Goal: Task Accomplishment & Management: Manage account settings

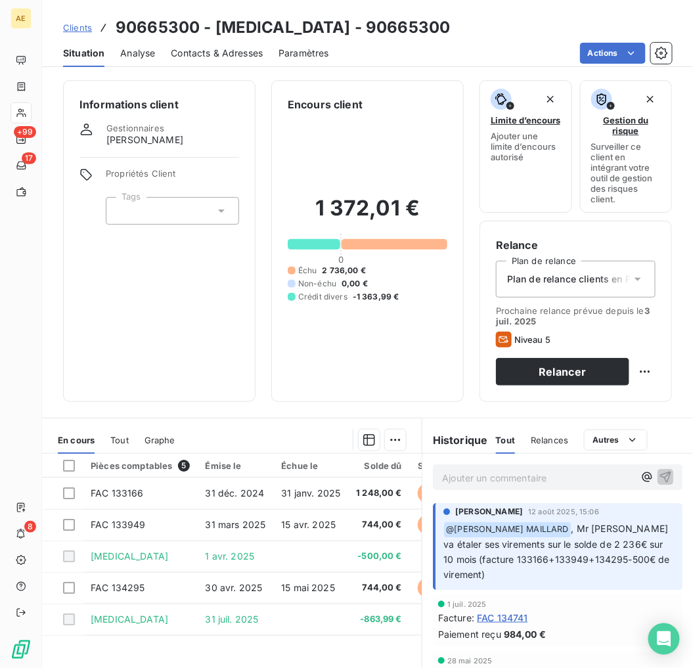
click at [586, 283] on span "Plan de relance clients en Picsou" at bounding box center [581, 279] width 148 height 13
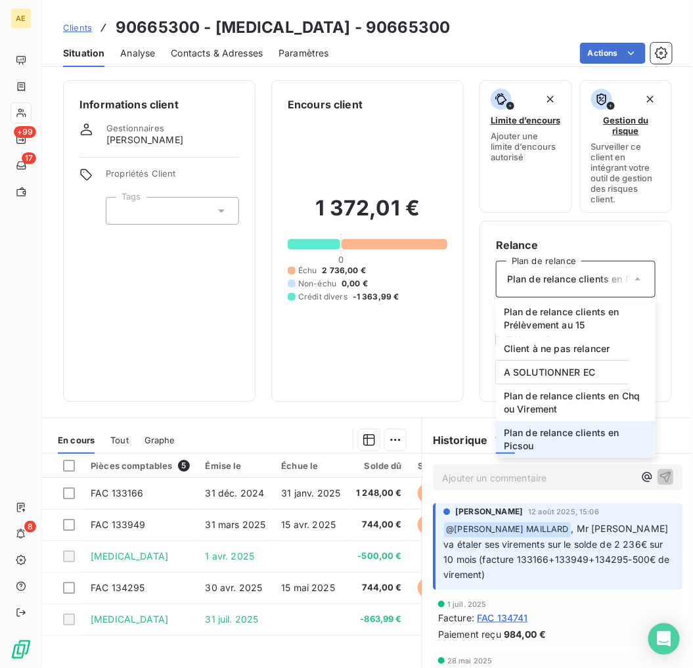
click at [586, 283] on span "Plan de relance clients en Picsou" at bounding box center [581, 279] width 148 height 13
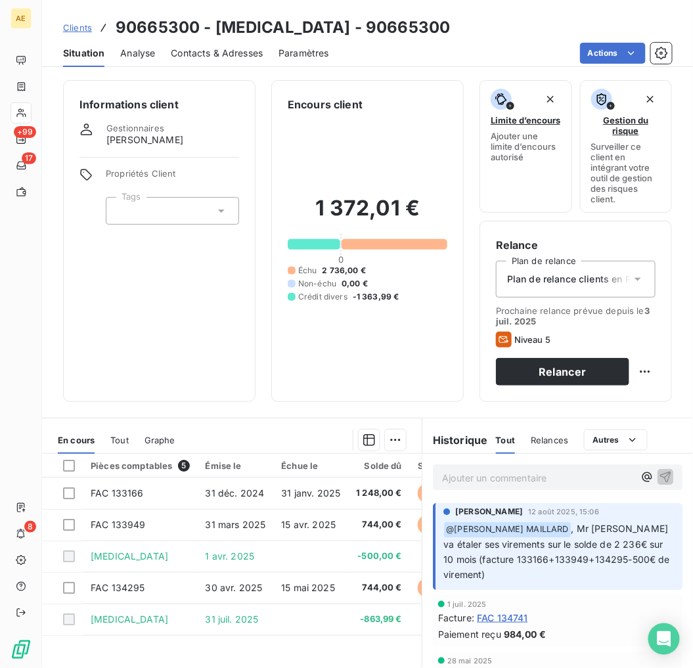
click at [631, 276] on icon at bounding box center [637, 279] width 13 height 13
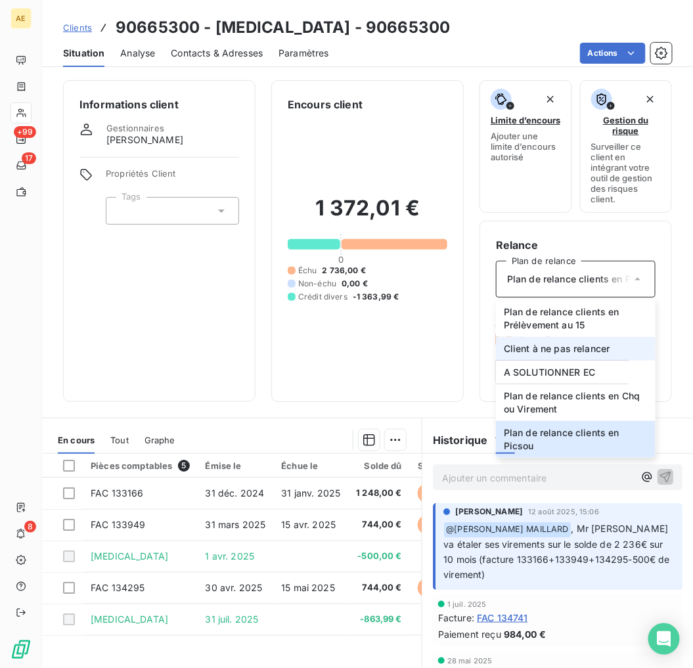
click at [559, 356] on li "Client à ne pas relancer" at bounding box center [576, 349] width 160 height 24
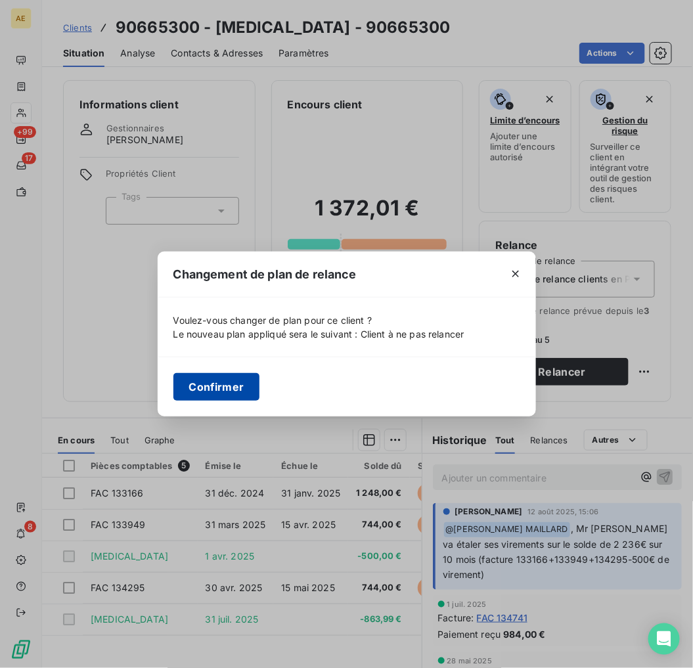
click at [217, 373] on button "Confirmer" at bounding box center [216, 387] width 87 height 28
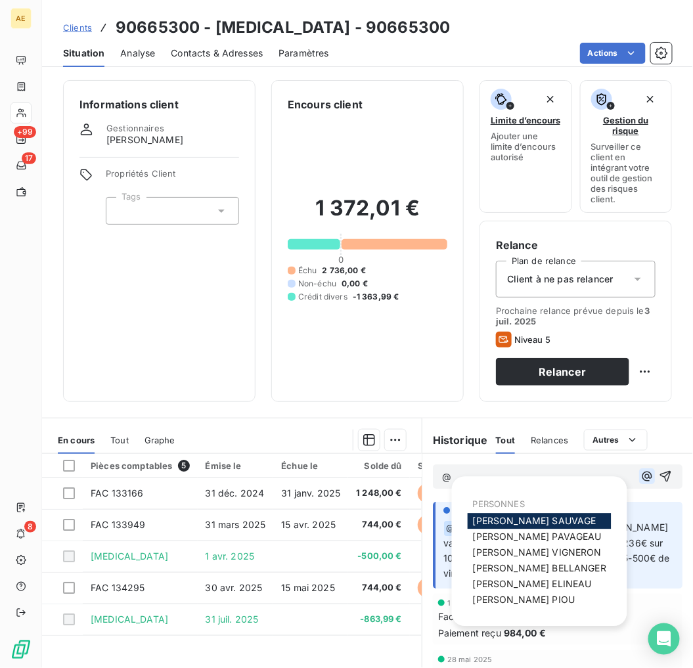
click at [640, 478] on icon "button" at bounding box center [646, 476] width 13 height 13
click at [526, 550] on span "CECILE VIGNERON" at bounding box center [537, 552] width 129 height 11
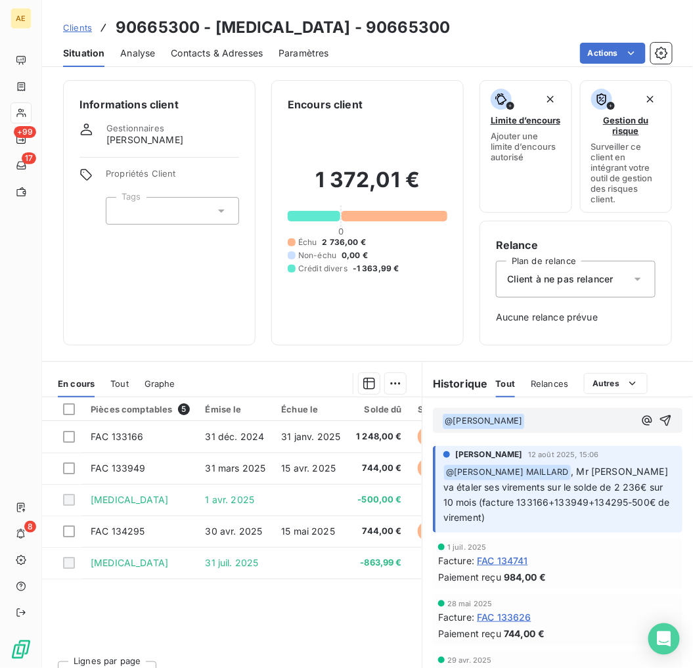
click at [544, 475] on div "﻿ @ CECILE VIGNERON ﻿ ﻿ CECILE VIGNERON 12 août 2025, 15:06 ﻿ @ Charlène LEVRON…" at bounding box center [557, 543] width 271 height 292
click at [632, 279] on icon at bounding box center [637, 279] width 13 height 13
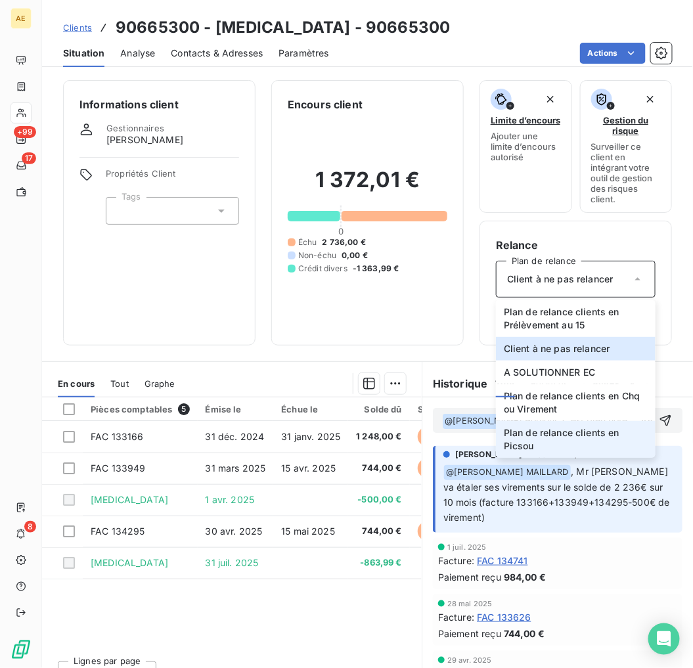
click at [580, 440] on span "Plan de relance clients en Picsou" at bounding box center [576, 439] width 144 height 26
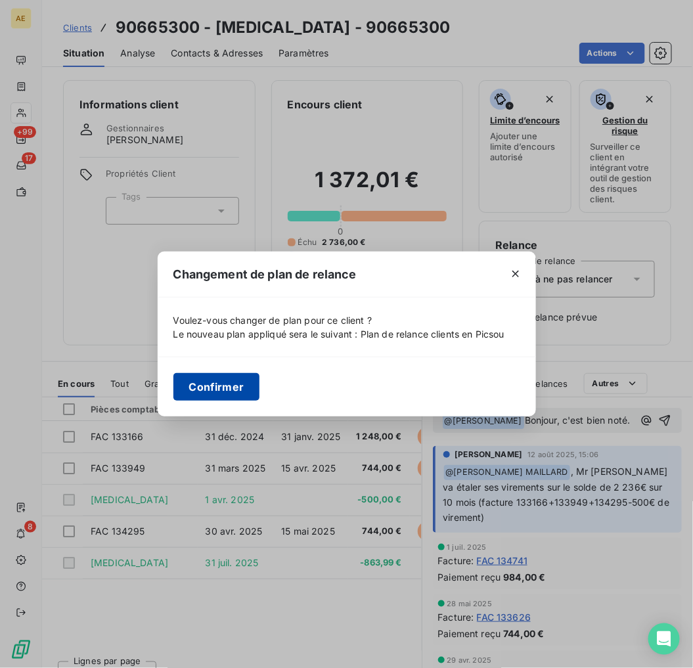
click at [219, 395] on button "Confirmer" at bounding box center [216, 387] width 87 height 28
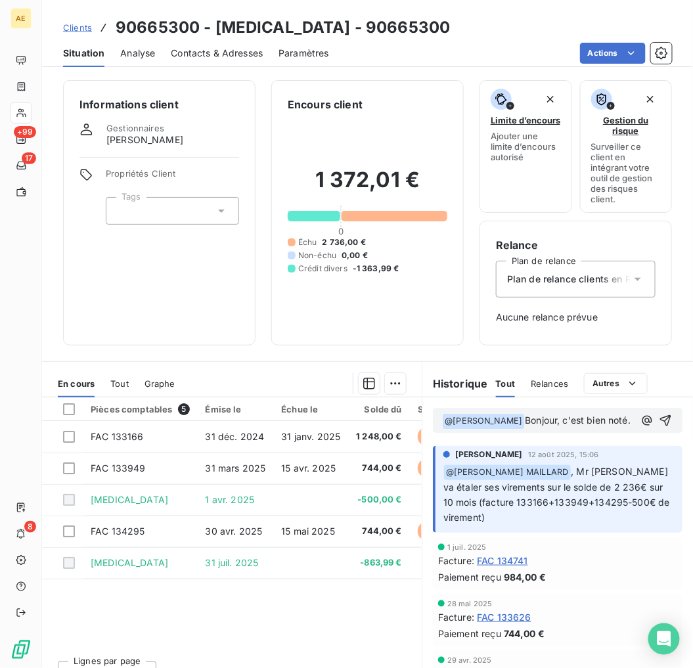
click at [471, 429] on p "﻿ @ CECILE VIGNERON ﻿ Bonjour, c'est bien noté." at bounding box center [538, 421] width 192 height 16
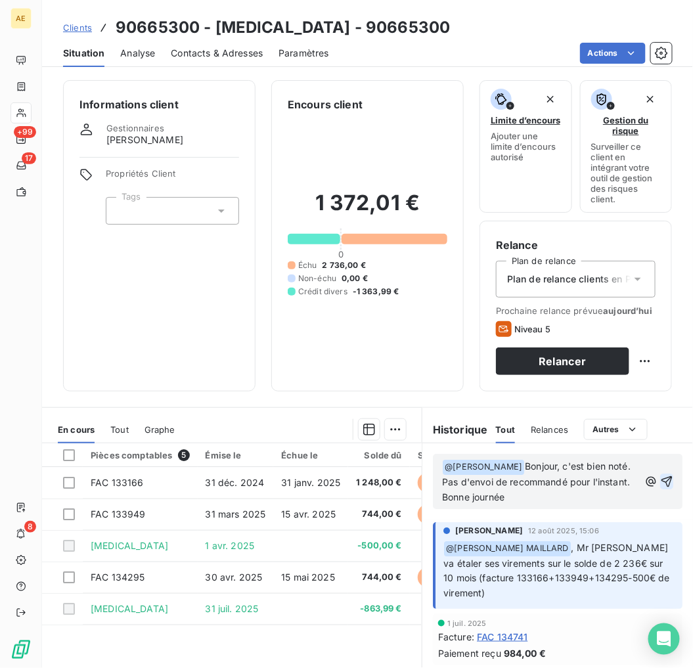
click at [660, 488] on icon "button" at bounding box center [666, 481] width 13 height 13
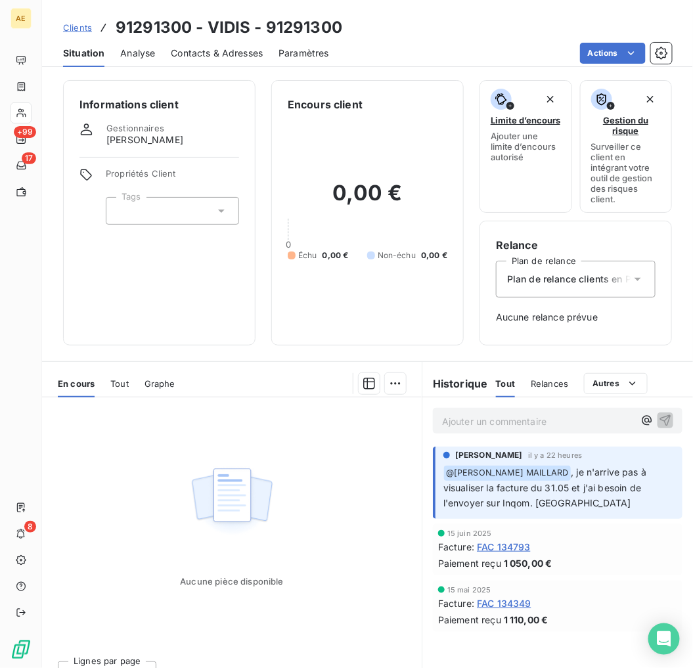
click at [511, 545] on span "FAC 134793" at bounding box center [504, 547] width 54 height 14
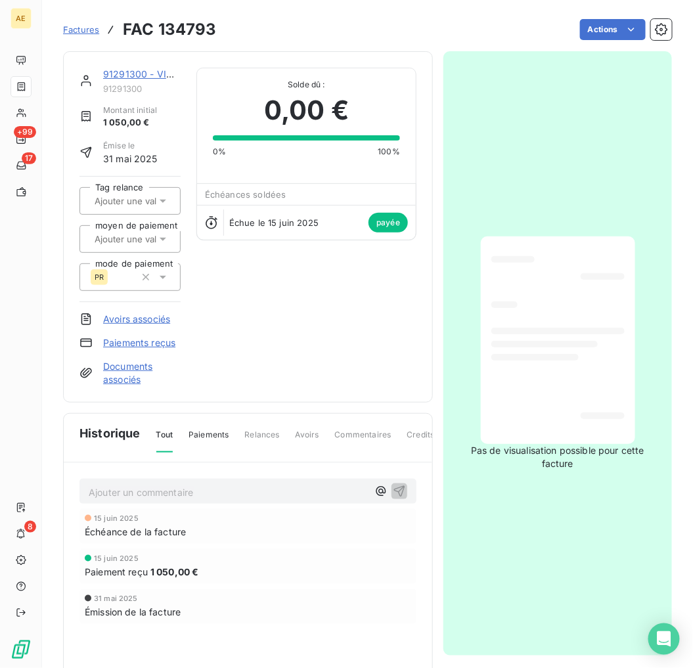
click at [574, 360] on div at bounding box center [557, 340] width 133 height 186
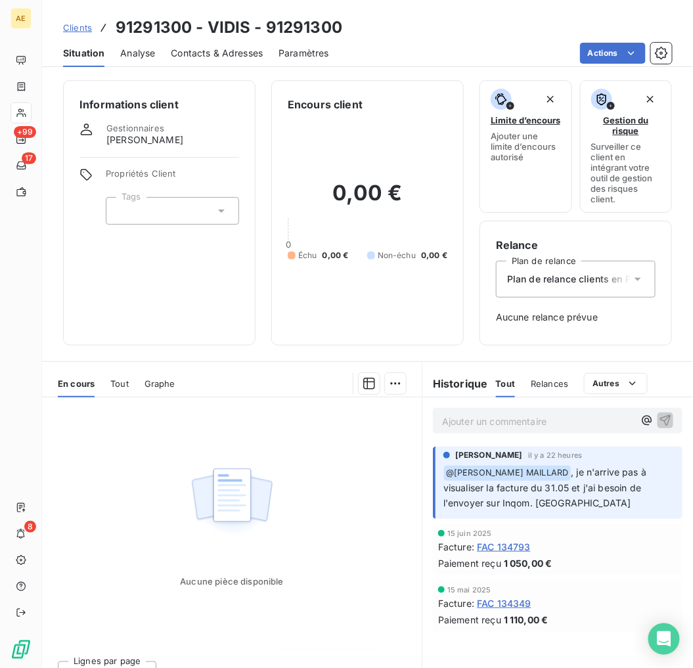
click at [507, 545] on span "FAC 134793" at bounding box center [504, 547] width 54 height 14
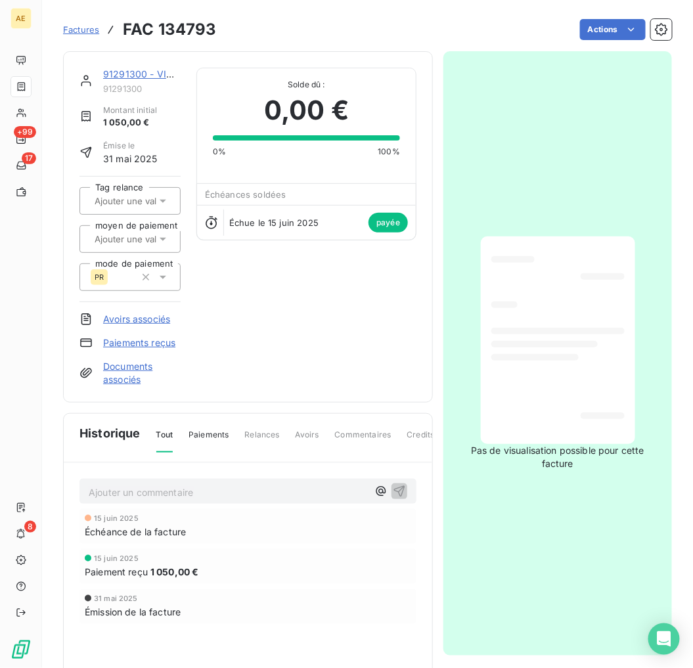
click at [126, 371] on link "Documents associés" at bounding box center [141, 373] width 77 height 26
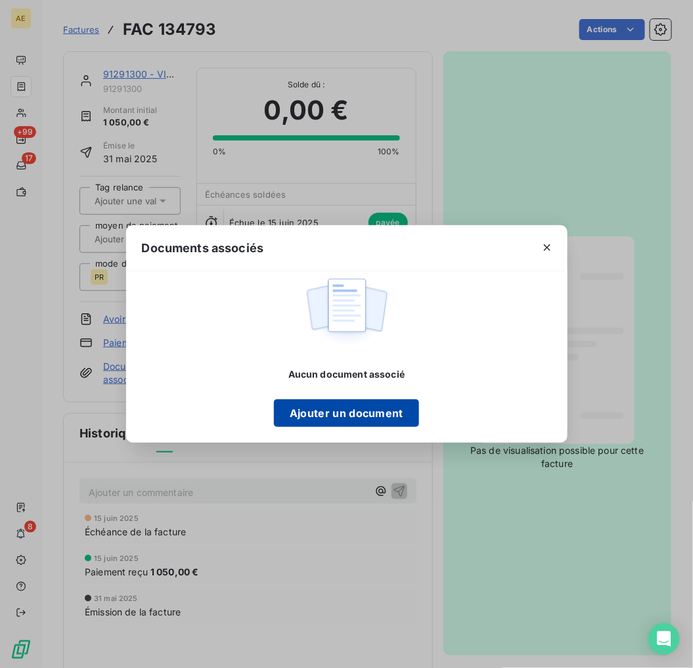
click at [380, 414] on button "Ajouter un document" at bounding box center [346, 413] width 145 height 28
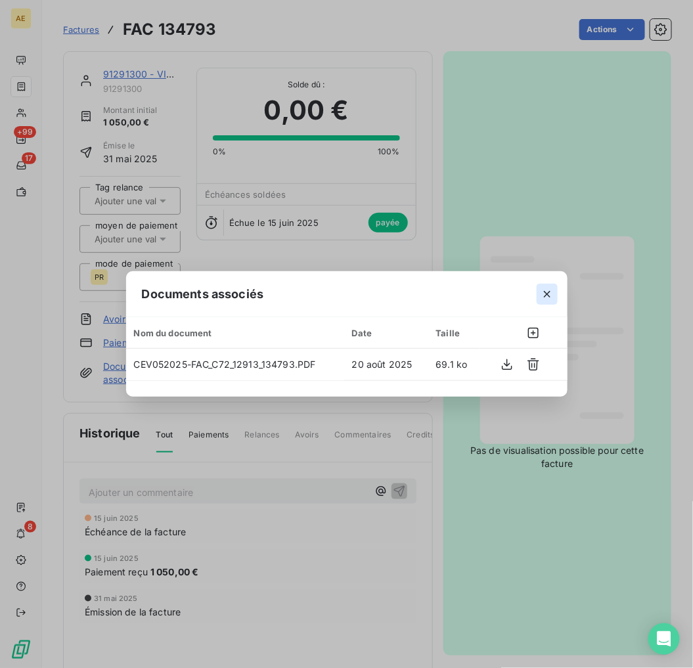
click at [554, 298] on button "button" at bounding box center [547, 294] width 21 height 21
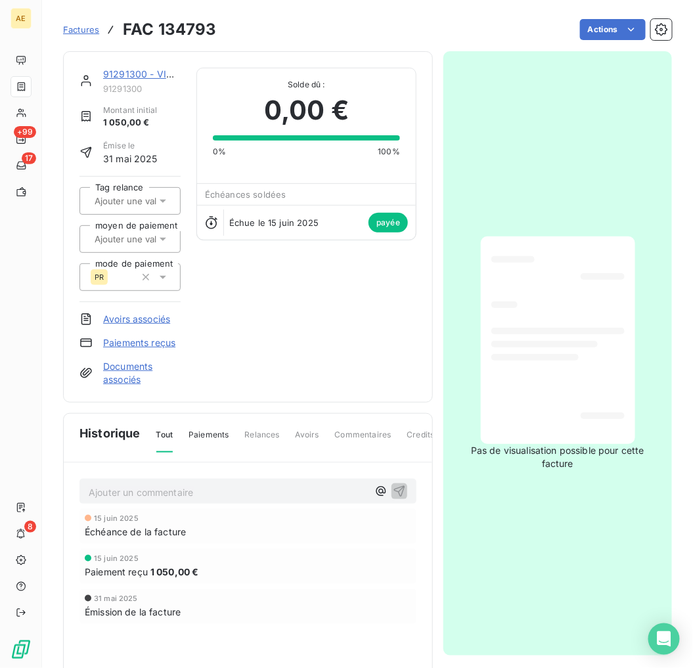
click at [110, 72] on link "91291300 - VIDIS" at bounding box center [142, 73] width 78 height 11
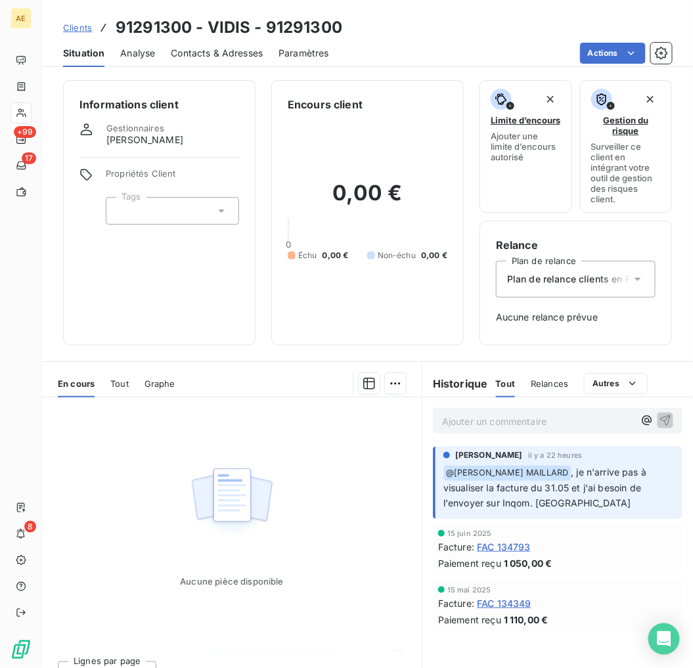
click at [85, 22] on span "Clients" at bounding box center [77, 27] width 29 height 11
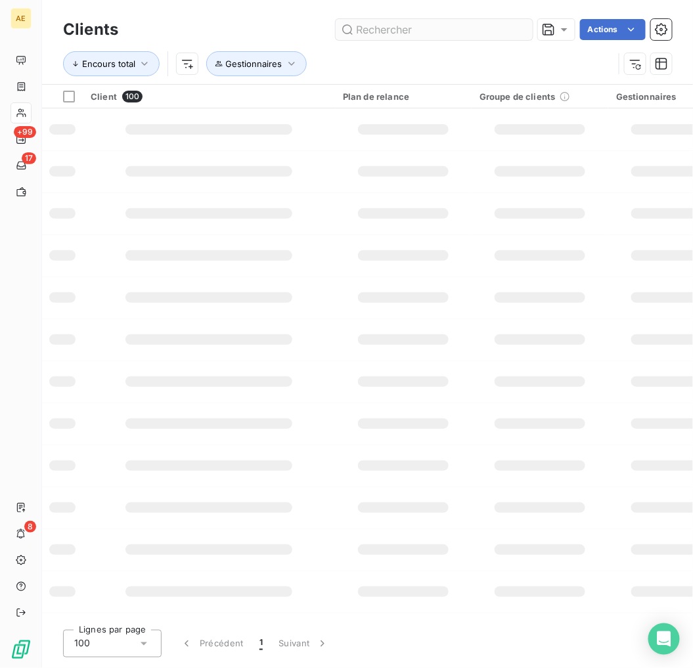
click at [483, 30] on input "text" at bounding box center [434, 29] width 197 height 21
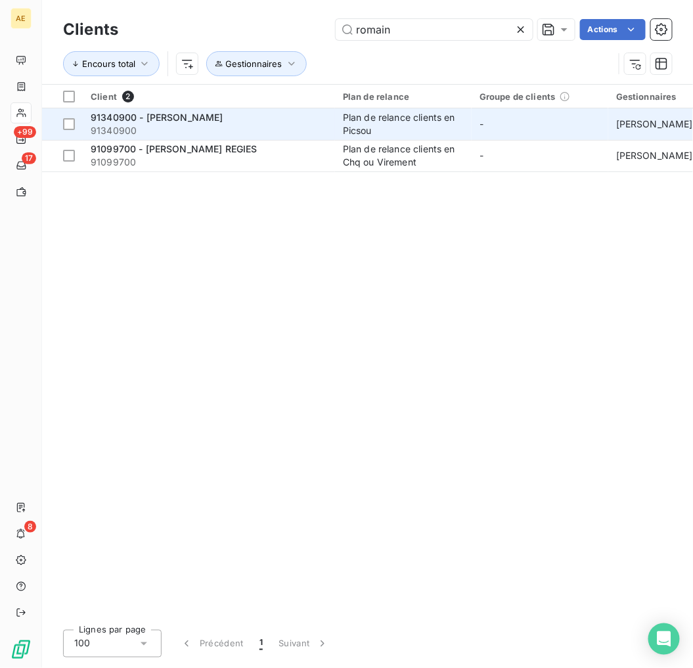
type input "romain"
click at [248, 130] on span "91340900" at bounding box center [209, 130] width 236 height 13
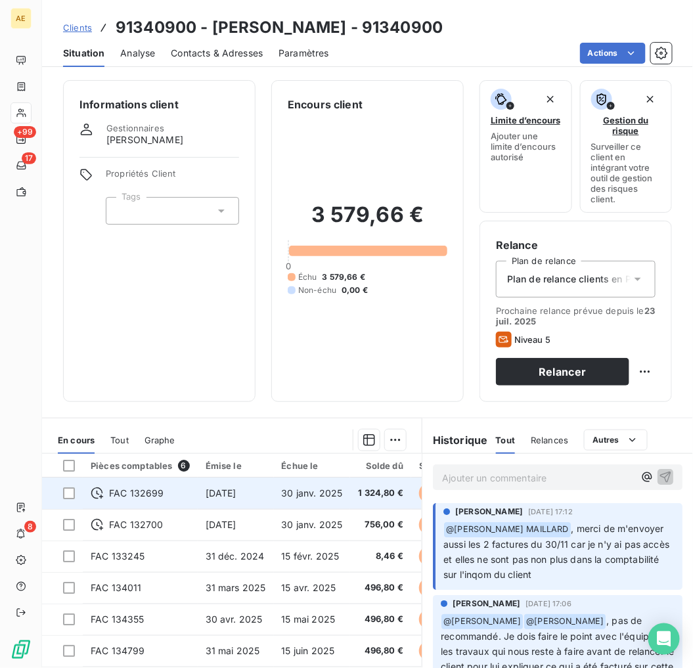
click at [213, 487] on td "30 nov. 2024" at bounding box center [236, 493] width 76 height 32
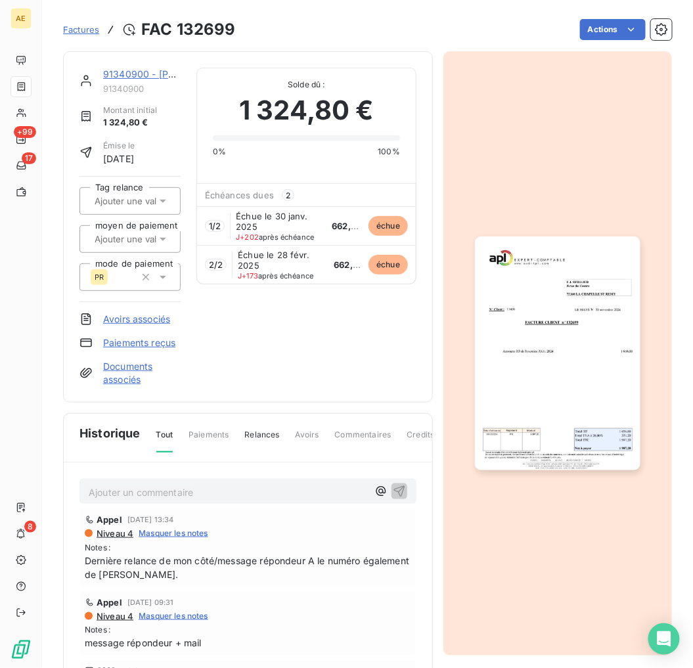
click at [135, 369] on link "Documents associés" at bounding box center [141, 373] width 77 height 26
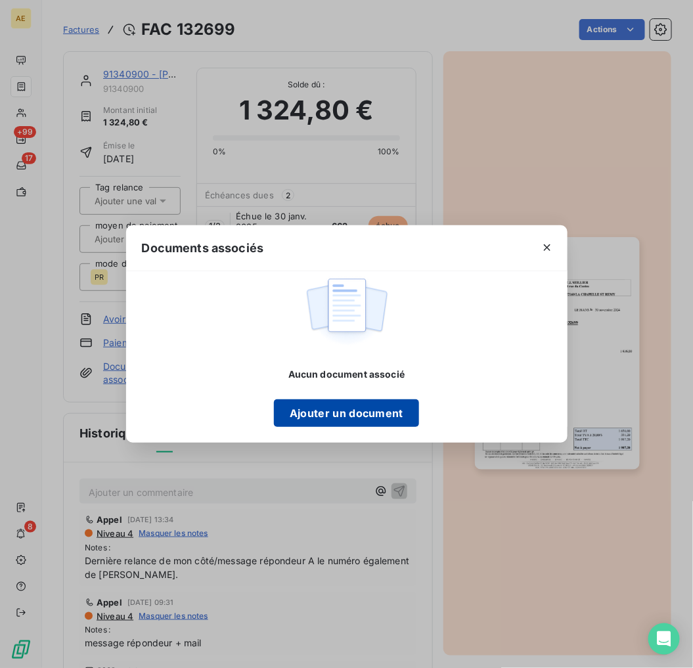
click at [361, 420] on button "Ajouter un document" at bounding box center [346, 413] width 145 height 28
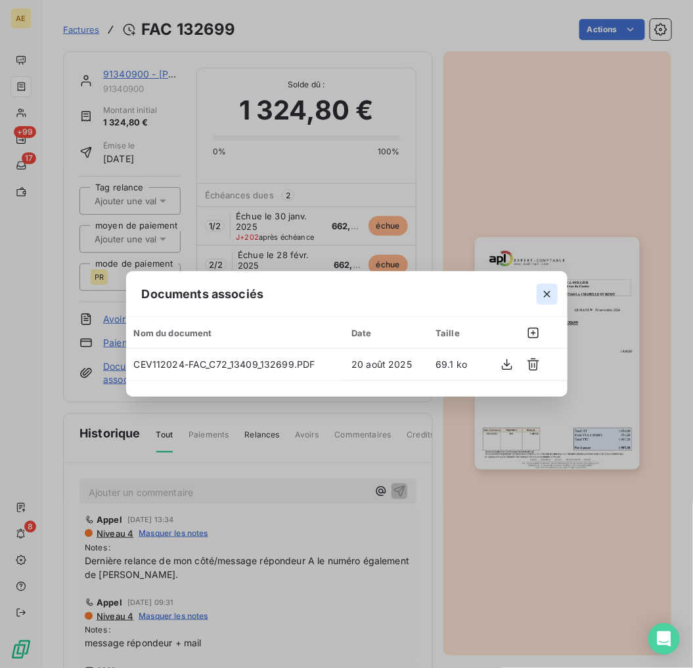
click at [542, 290] on icon "button" at bounding box center [546, 294] width 13 height 13
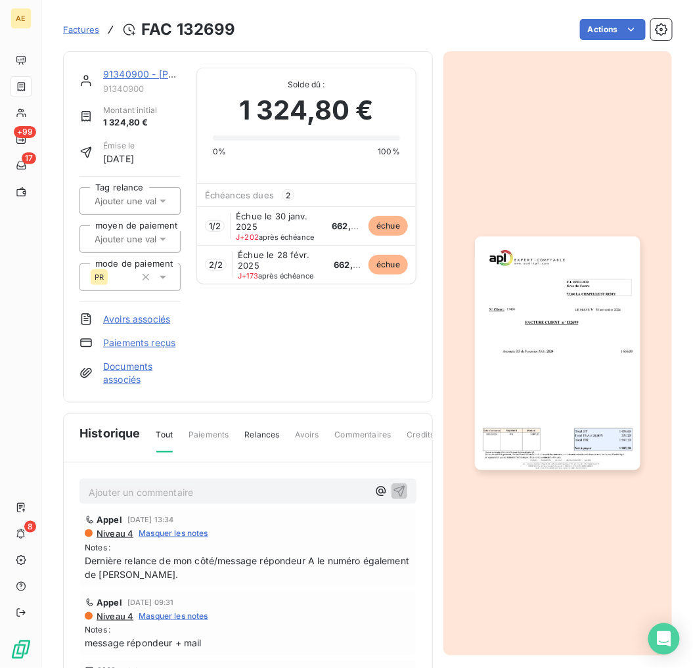
click at [149, 73] on link "91340900 - [PERSON_NAME]" at bounding box center [169, 73] width 133 height 11
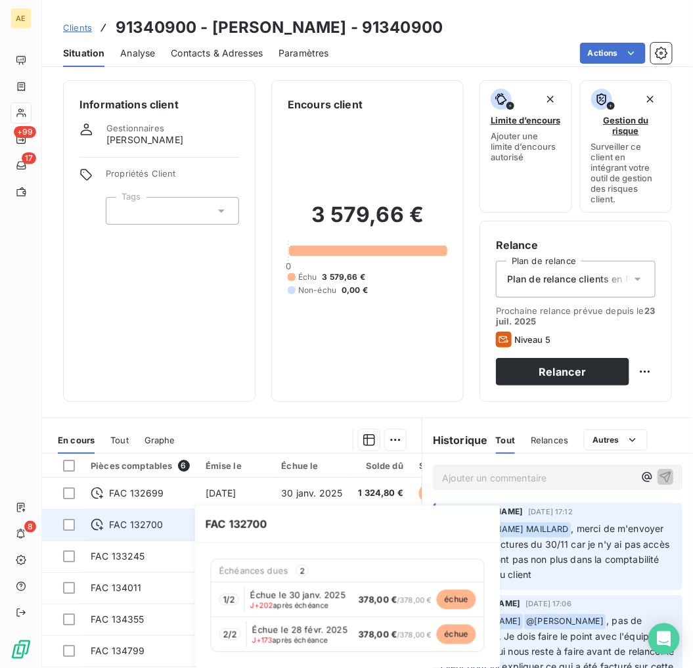
click at [185, 527] on div "FAC 132700" at bounding box center [140, 524] width 99 height 13
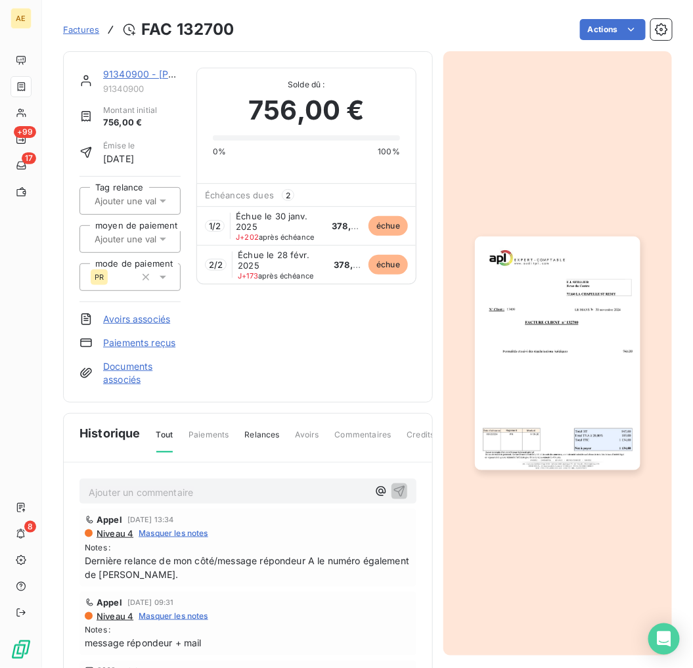
click at [121, 366] on link "Documents associés" at bounding box center [141, 373] width 77 height 26
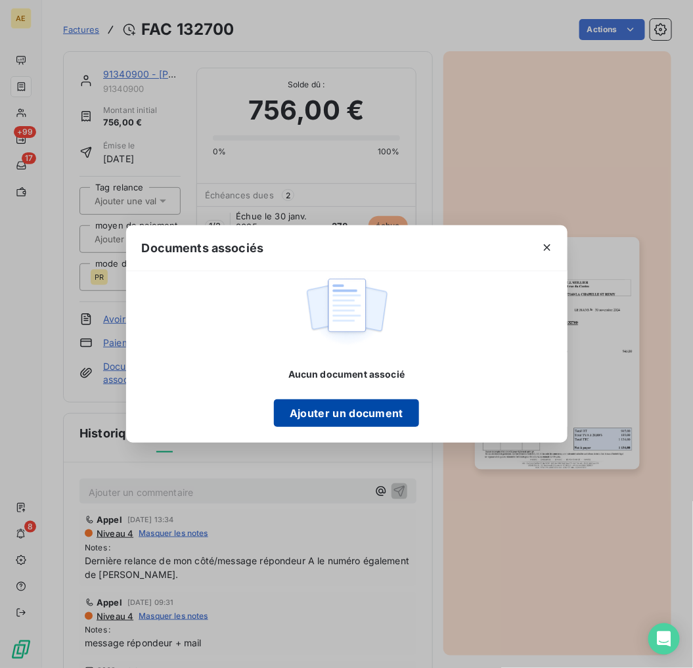
click at [347, 406] on button "Ajouter un document" at bounding box center [346, 413] width 145 height 28
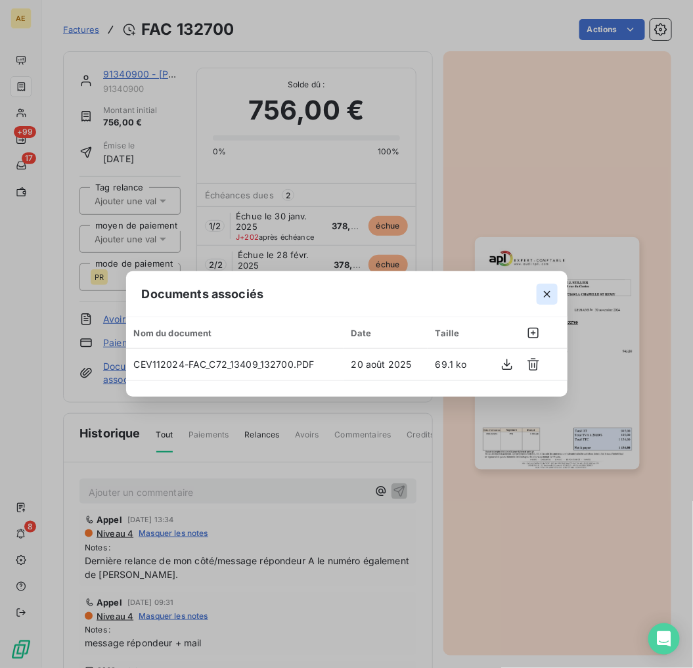
click at [552, 292] on icon "button" at bounding box center [546, 294] width 13 height 13
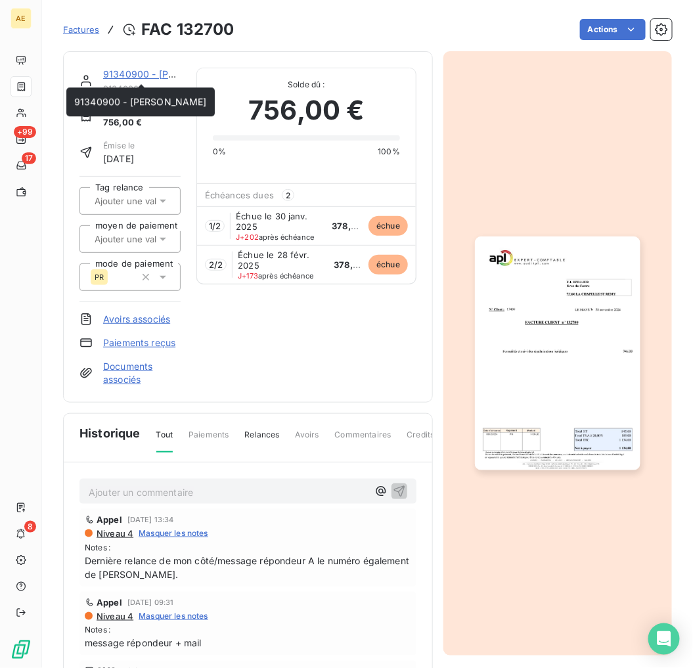
click at [142, 76] on link "91340900 - [PERSON_NAME]" at bounding box center [169, 73] width 133 height 11
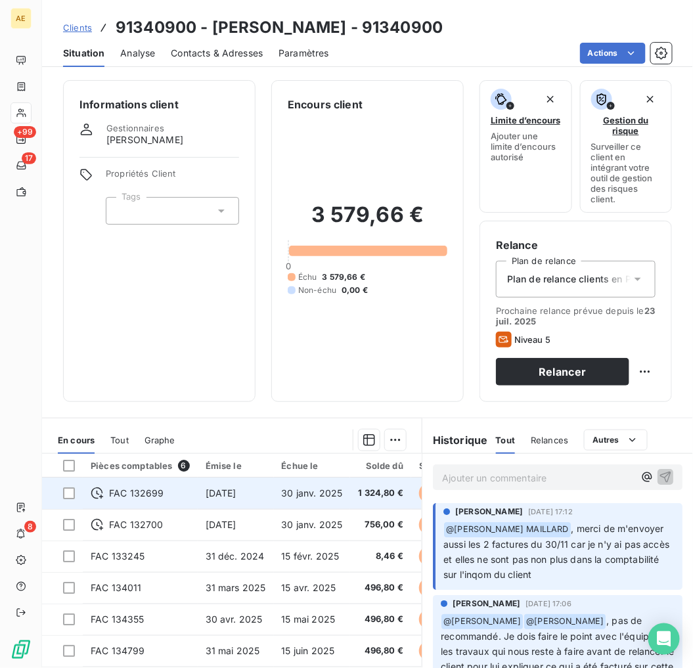
click at [165, 483] on td "FAC 132699" at bounding box center [140, 493] width 115 height 32
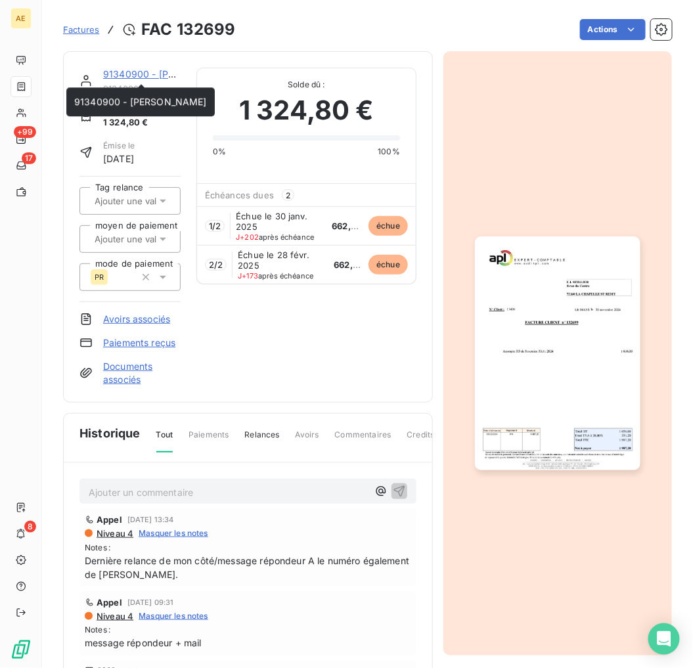
click at [109, 72] on link "91340900 - [PERSON_NAME]" at bounding box center [169, 73] width 133 height 11
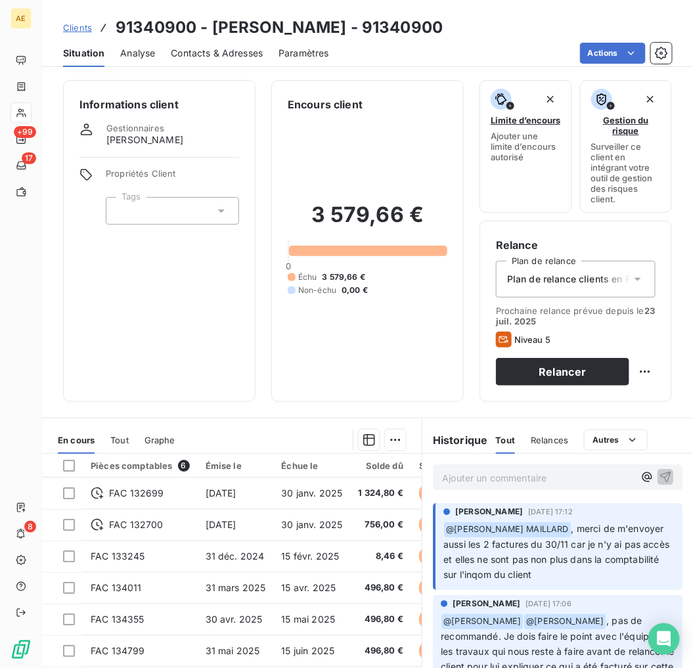
click at [86, 31] on span "Clients" at bounding box center [77, 27] width 29 height 11
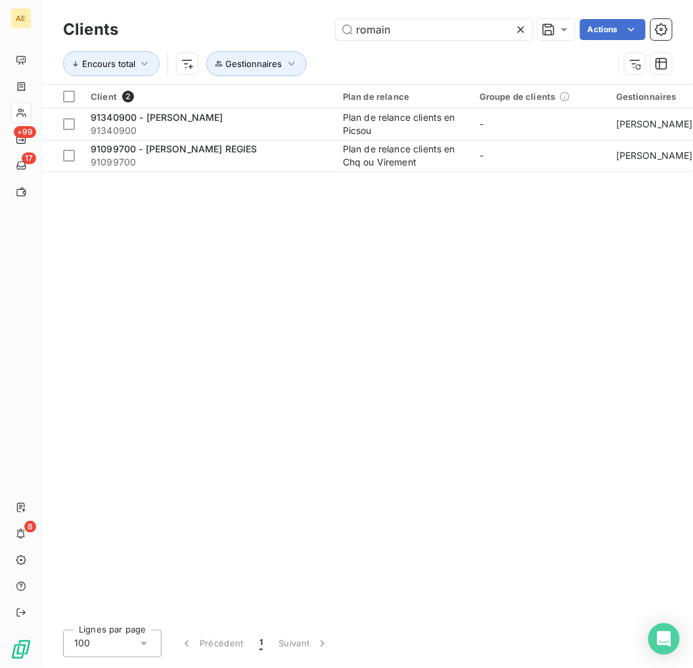
drag, startPoint x: 408, startPoint y: 28, endPoint x: 286, endPoint y: 28, distance: 121.5
click at [286, 28] on div "romain Actions" at bounding box center [403, 29] width 538 height 21
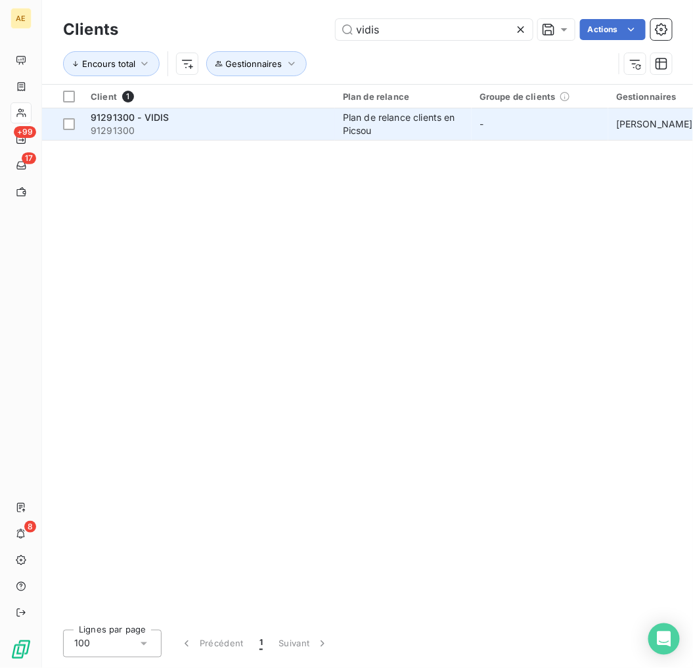
type input "vidis"
click at [307, 124] on span "91291300" at bounding box center [209, 130] width 236 height 13
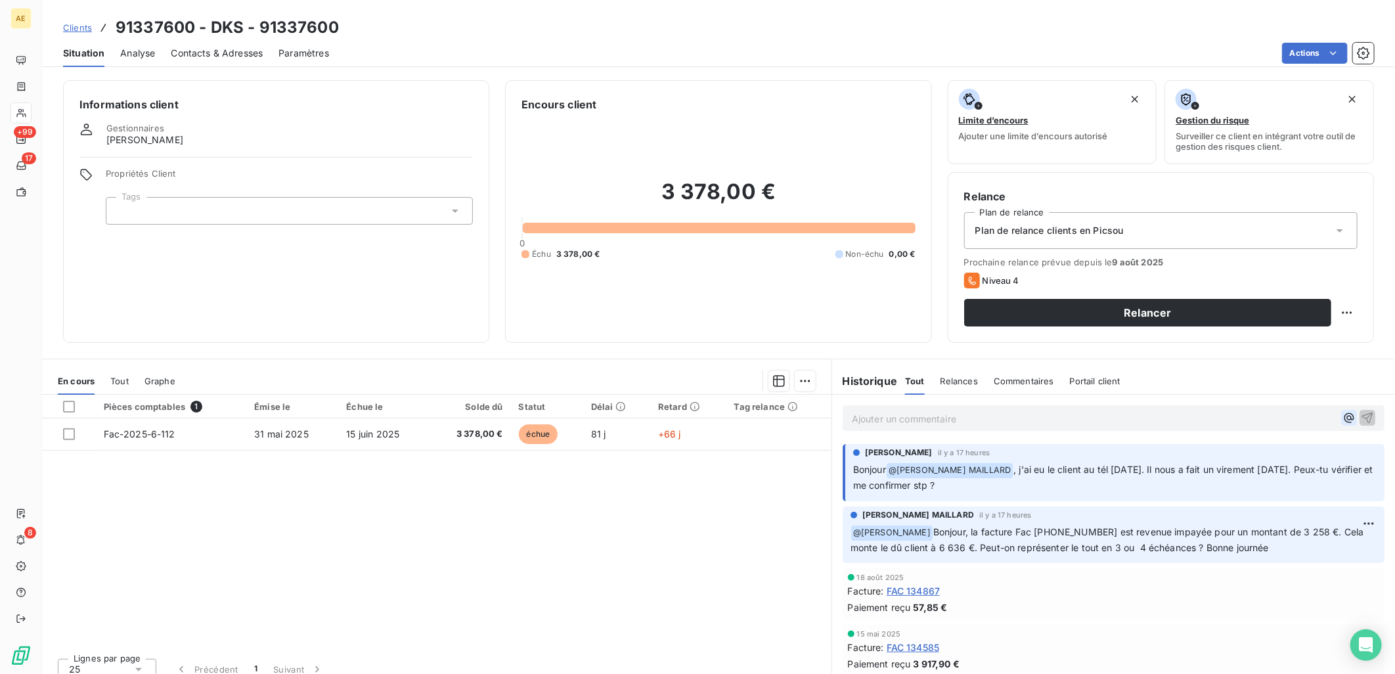
click at [1344, 418] on icon "button" at bounding box center [1349, 418] width 10 height 10
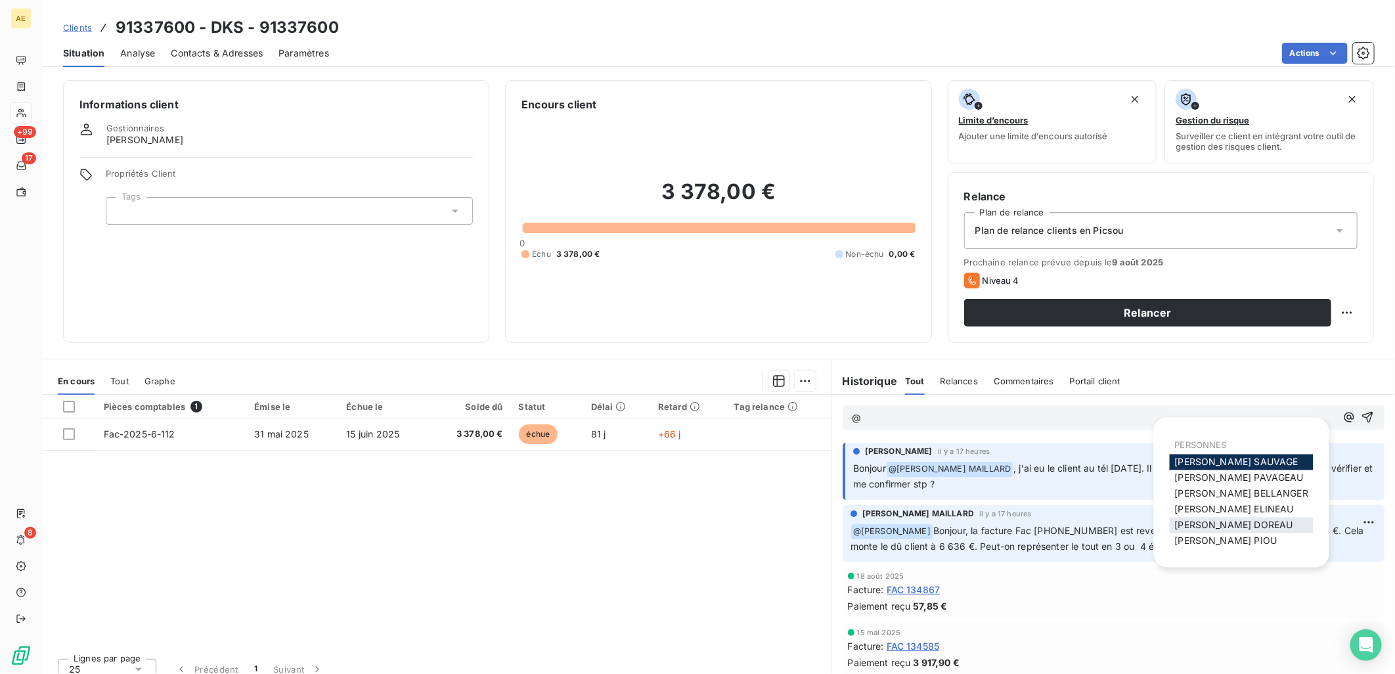
click at [1217, 526] on span "[PERSON_NAME]" at bounding box center [1234, 524] width 118 height 11
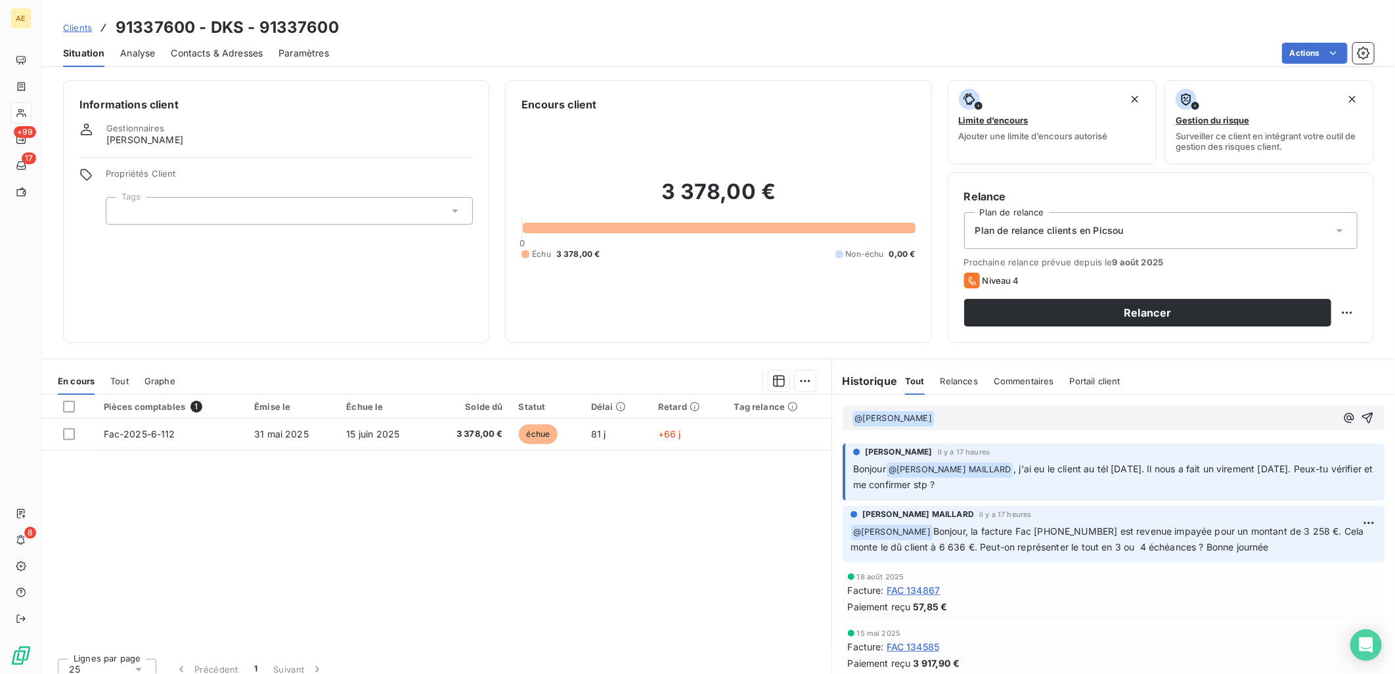
click at [976, 416] on p "﻿ @ [PERSON_NAME] ﻿ ﻿" at bounding box center [1094, 418] width 484 height 16
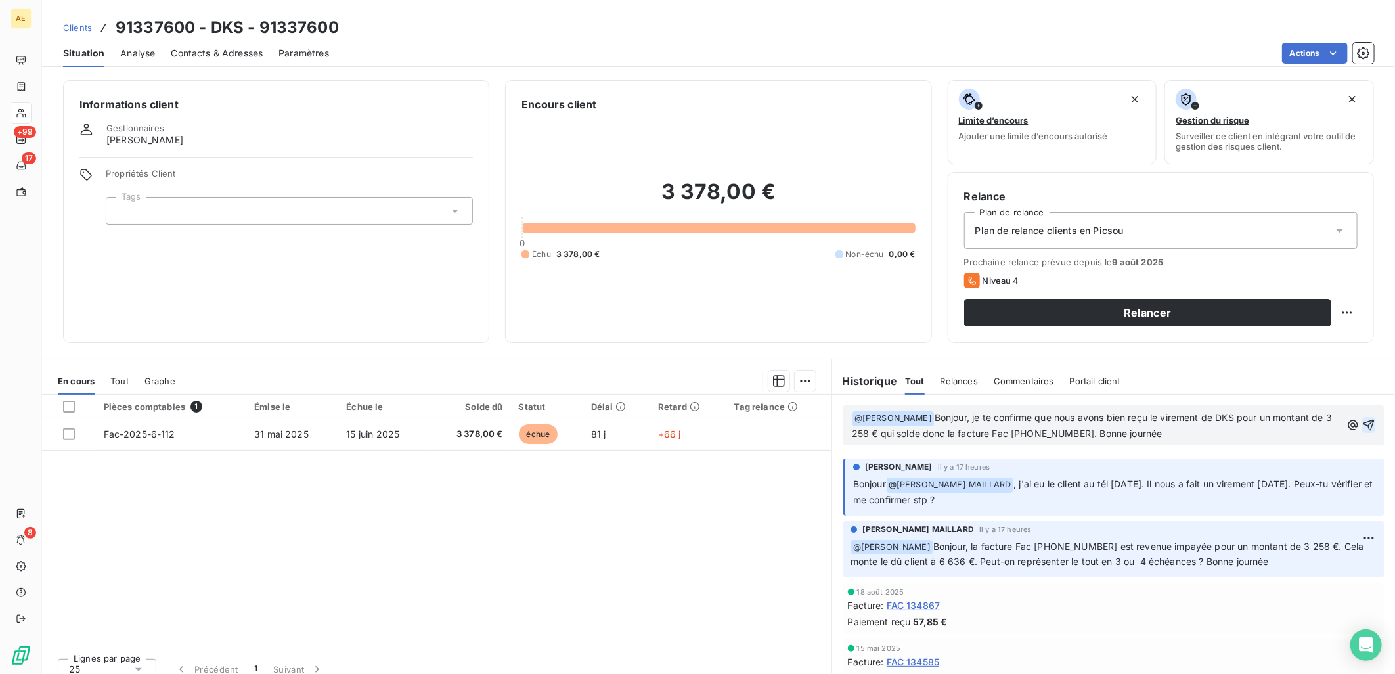
click at [1363, 424] on icon "button" at bounding box center [1368, 425] width 11 height 11
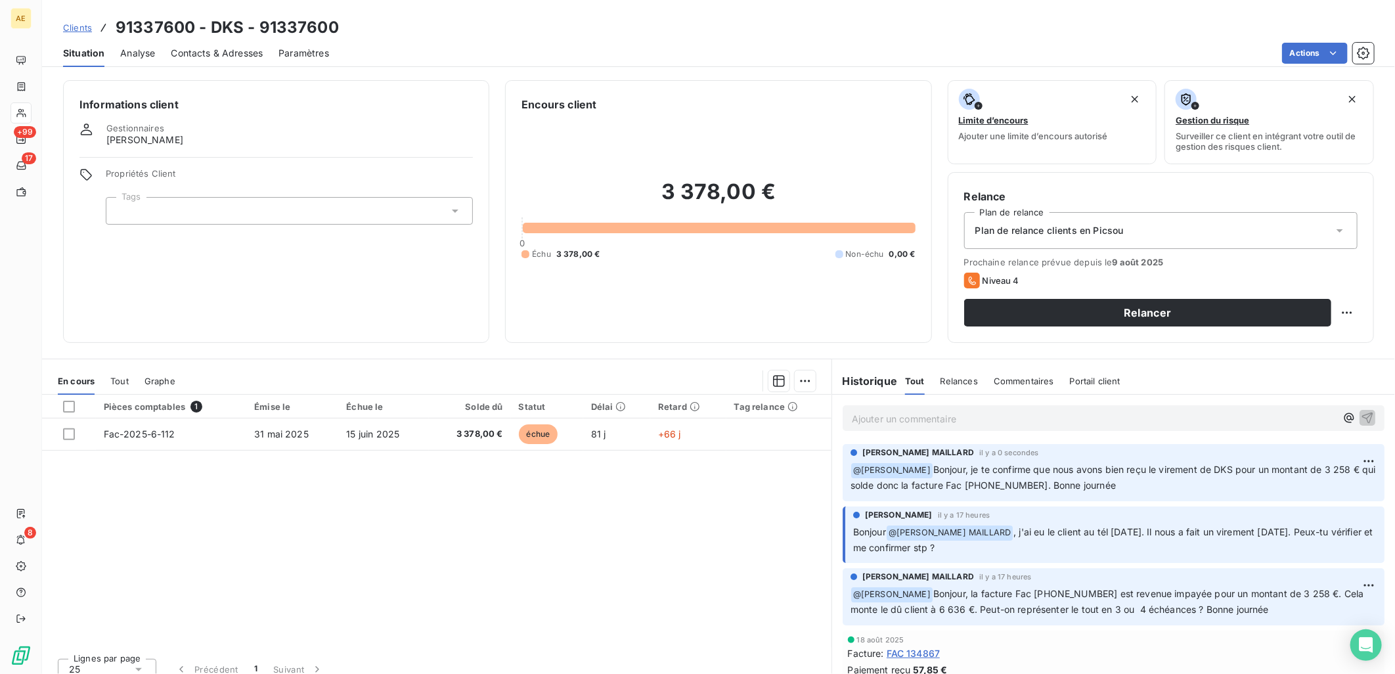
click at [76, 28] on span "Clients" at bounding box center [77, 27] width 29 height 11
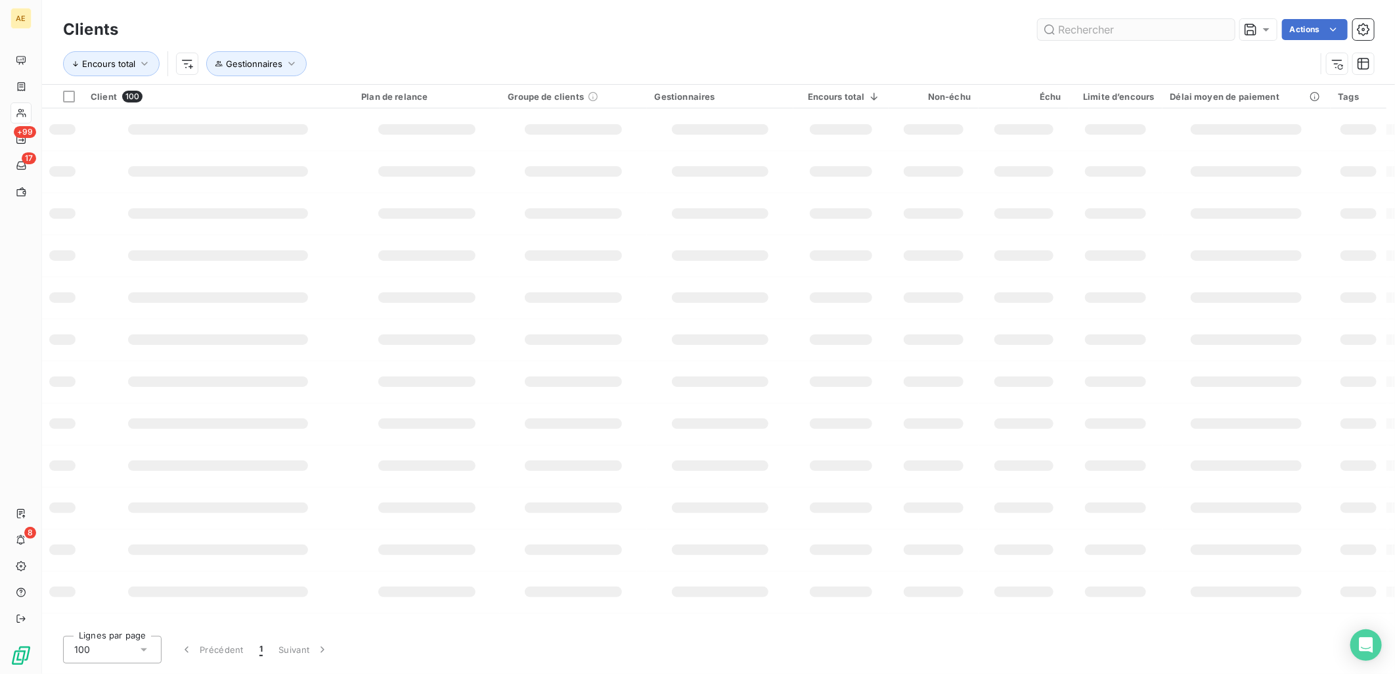
click at [1135, 29] on input "text" at bounding box center [1136, 29] width 197 height 21
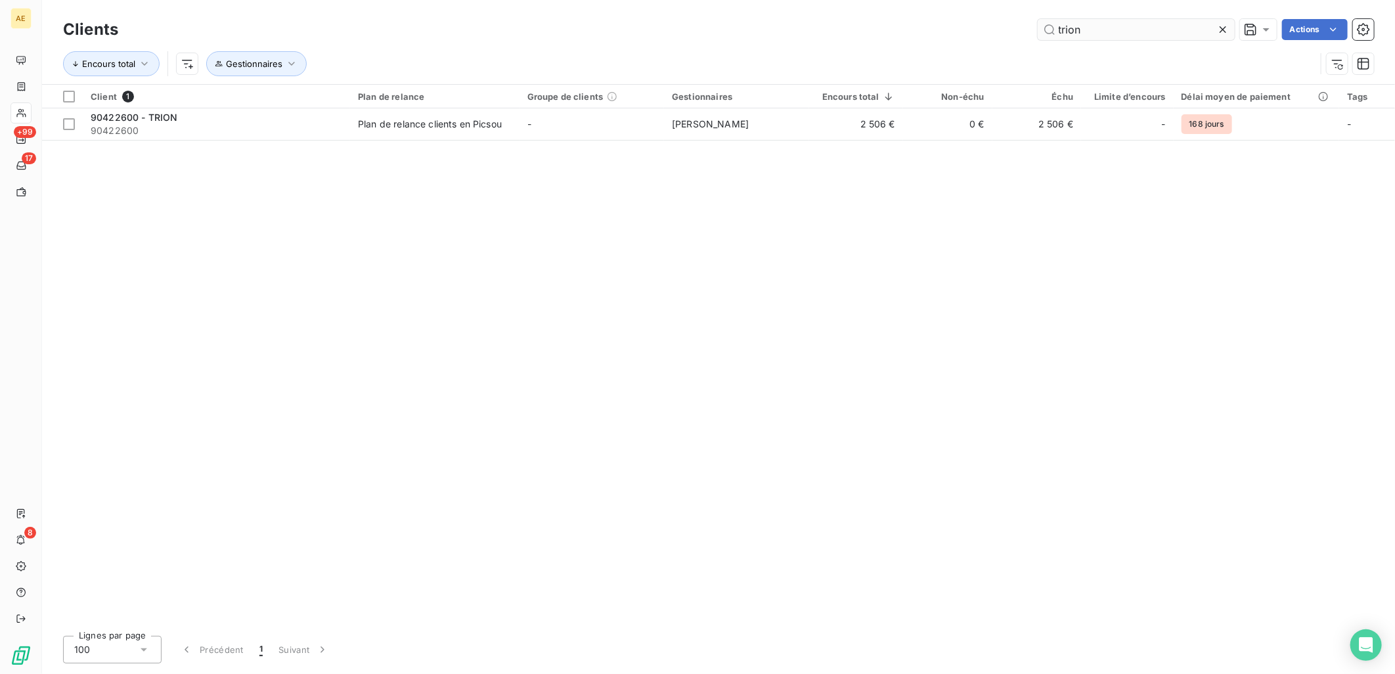
type input "trion"
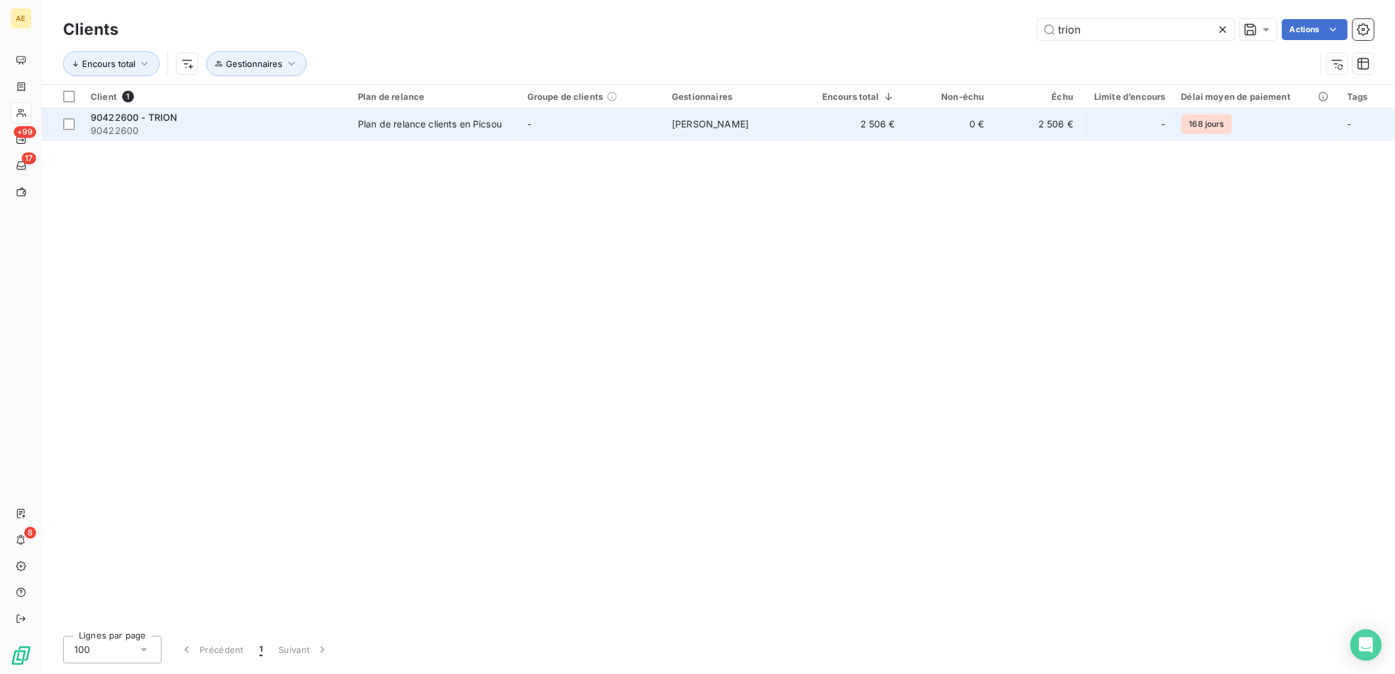
click at [435, 123] on div "Plan de relance clients en Picsou" at bounding box center [430, 124] width 144 height 13
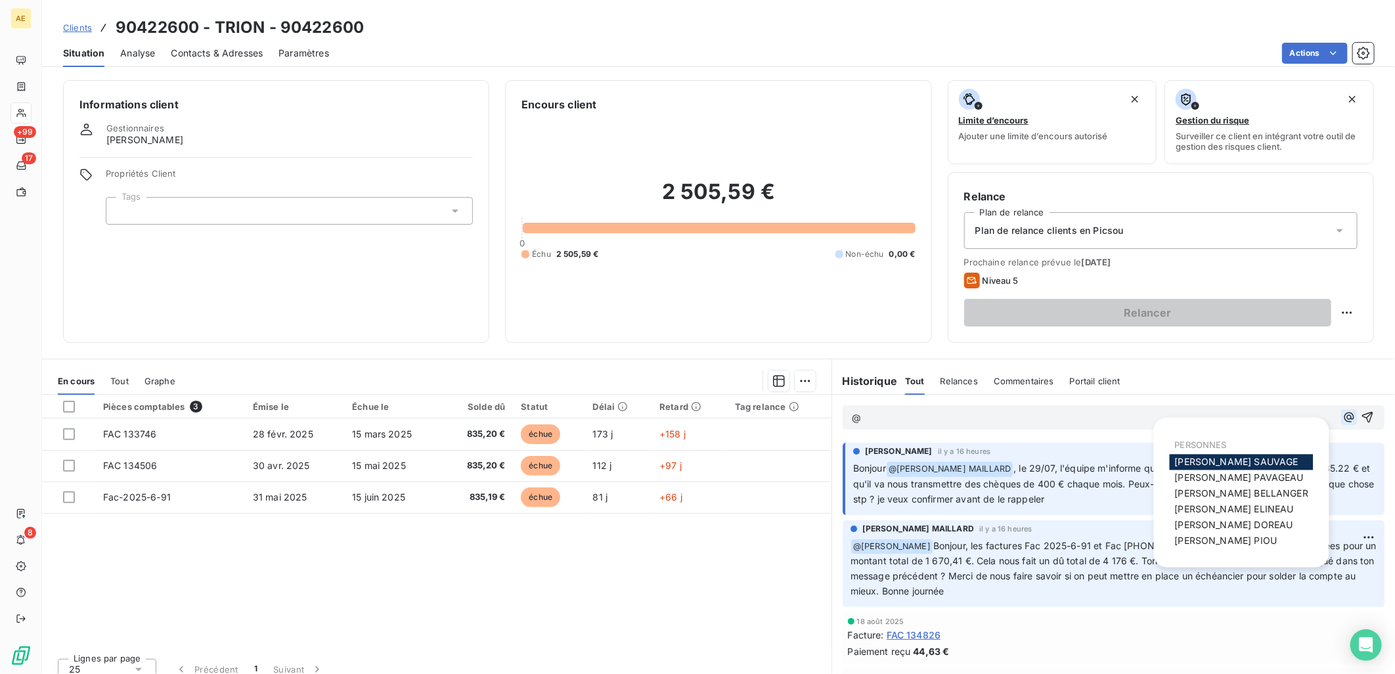
click at [1341, 419] on button "button" at bounding box center [1349, 417] width 16 height 16
click at [1187, 517] on div "[PERSON_NAME]" at bounding box center [1242, 525] width 144 height 16
click at [1203, 520] on span "[PERSON_NAME]" at bounding box center [1234, 524] width 118 height 11
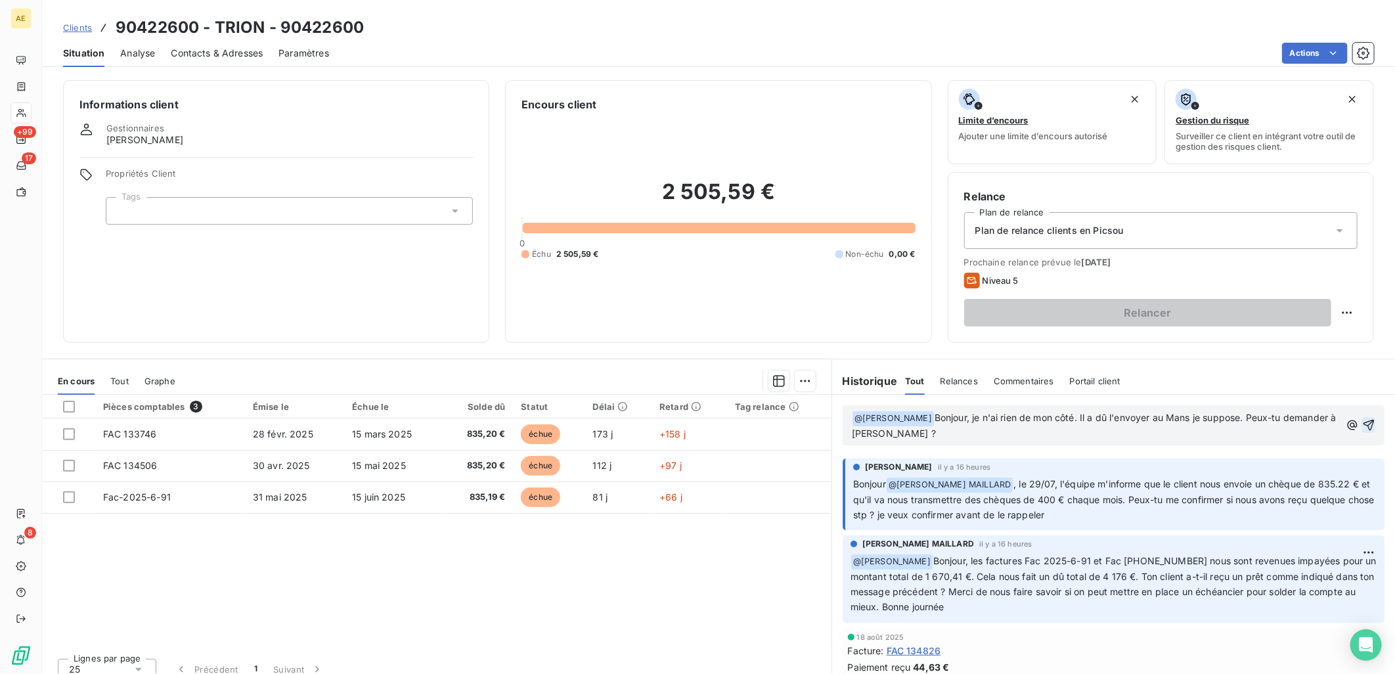
click at [1363, 426] on icon "button" at bounding box center [1368, 425] width 11 height 11
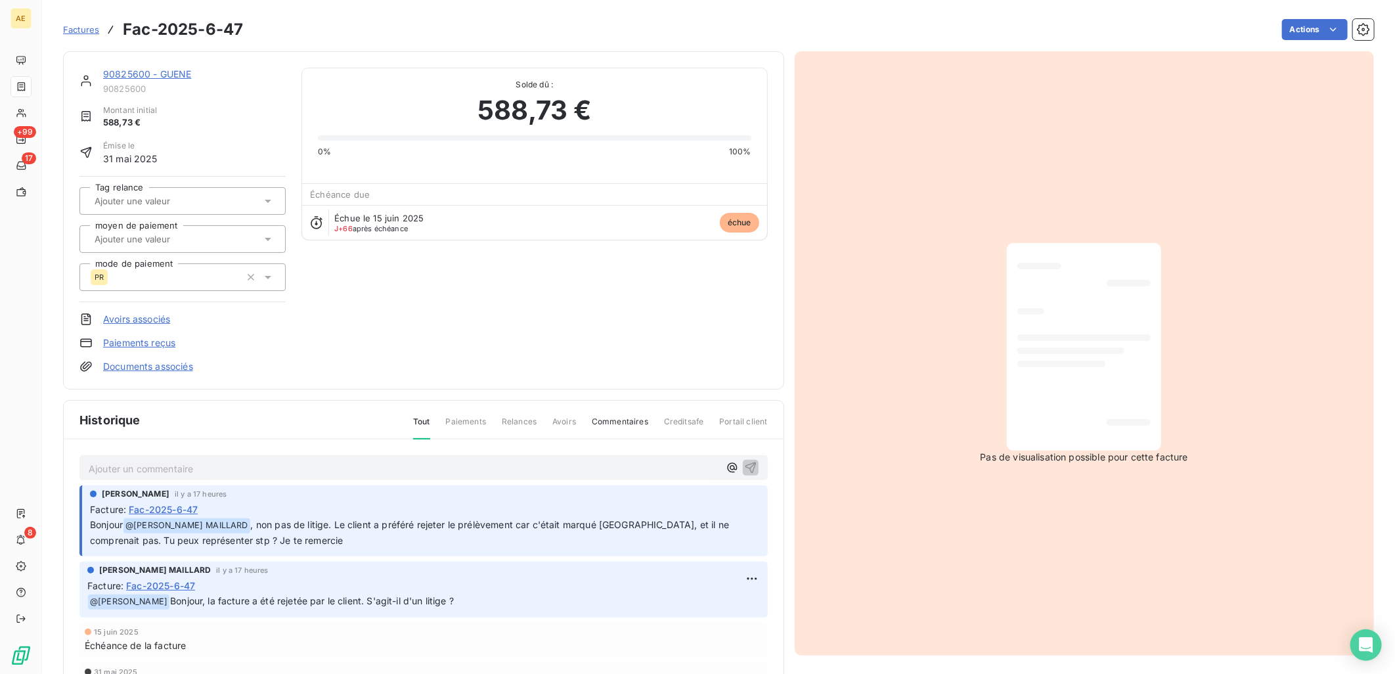
click at [165, 76] on link "90825600 - GUENE" at bounding box center [147, 73] width 88 height 11
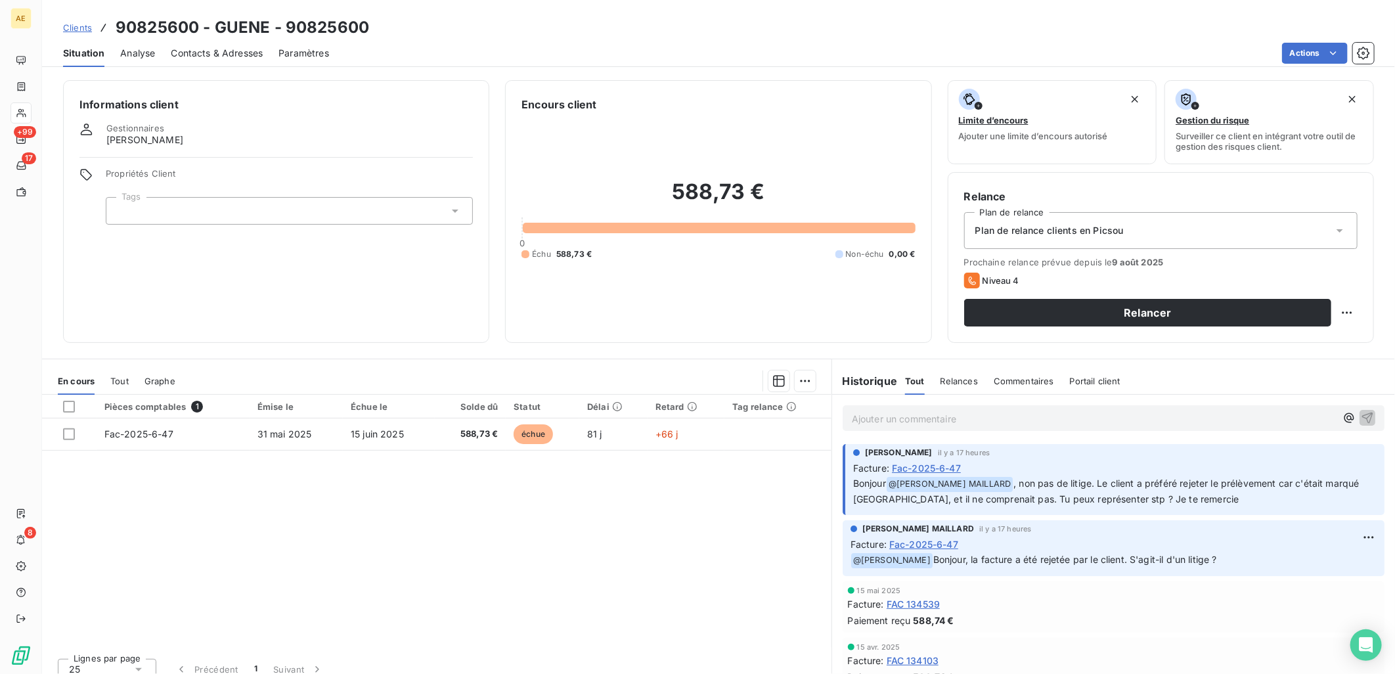
click at [234, 53] on span "Contacts & Adresses" at bounding box center [217, 53] width 92 height 13
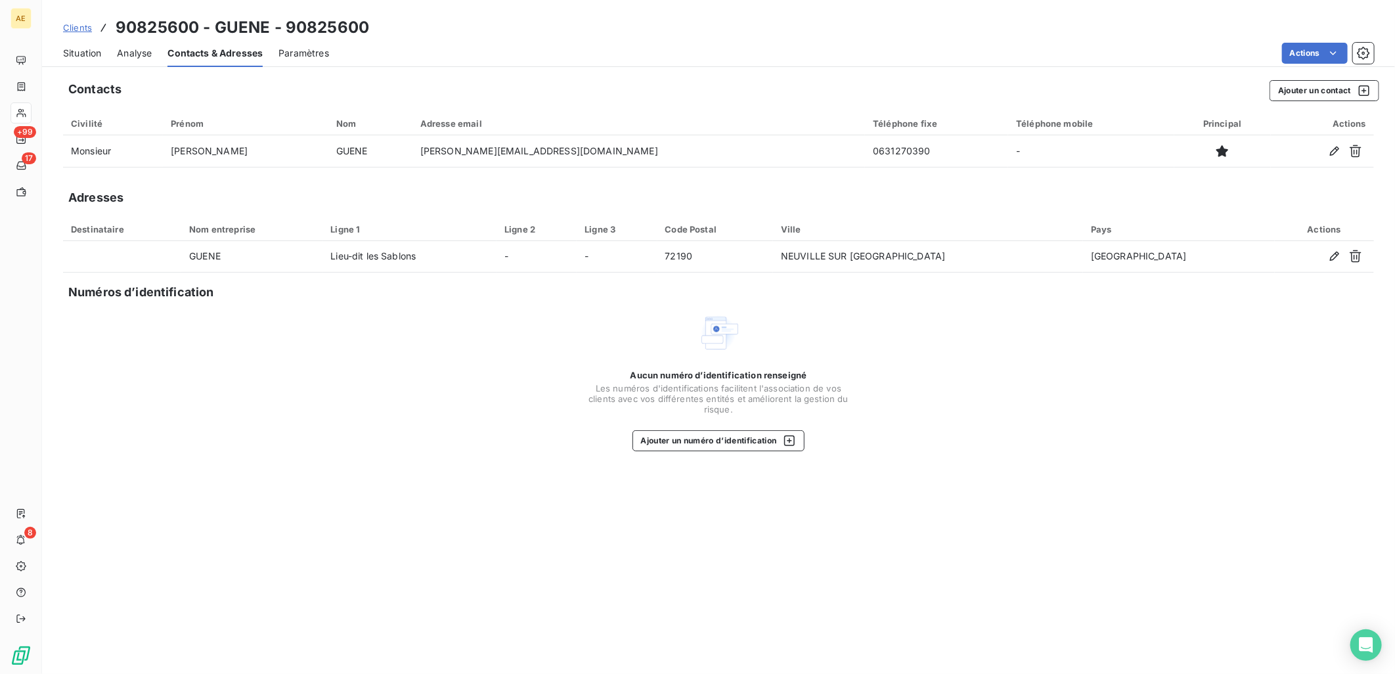
click at [89, 56] on span "Situation" at bounding box center [82, 53] width 38 height 13
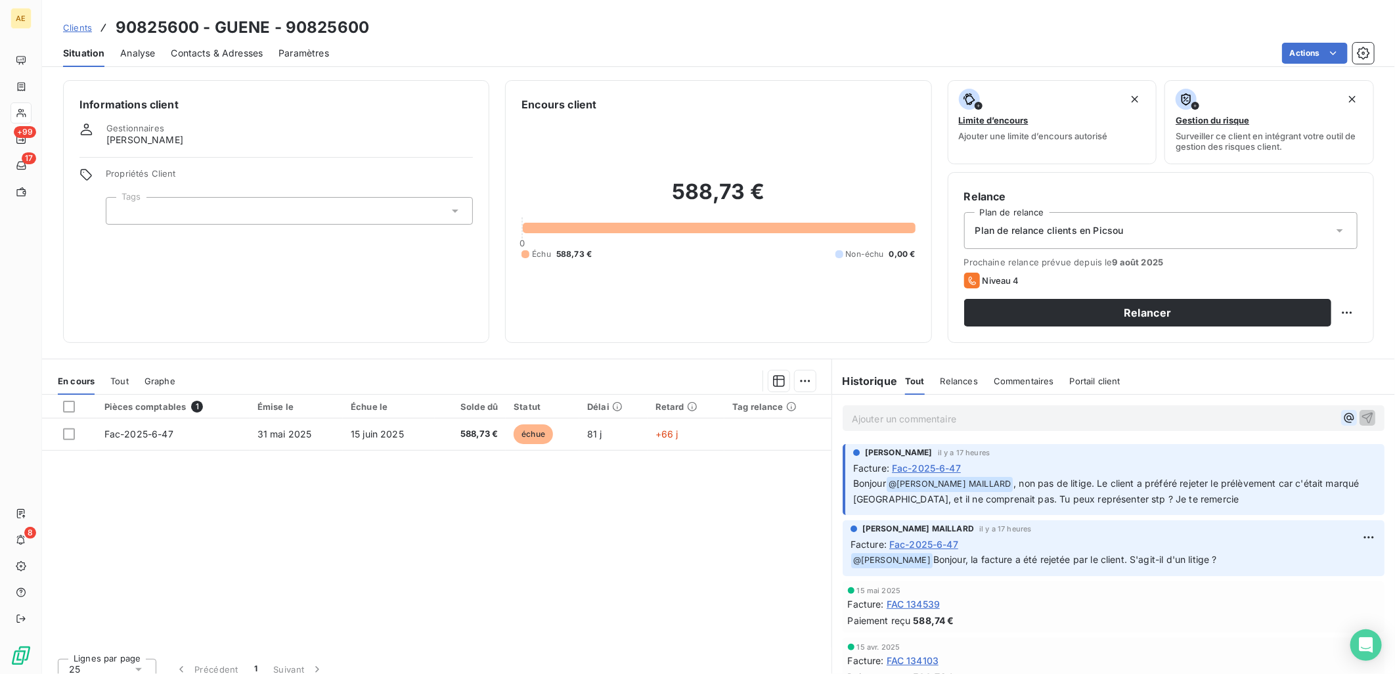
click at [1342, 424] on icon "button" at bounding box center [1348, 417] width 13 height 13
click at [934, 468] on span "Fac-2025-6-47" at bounding box center [926, 468] width 69 height 14
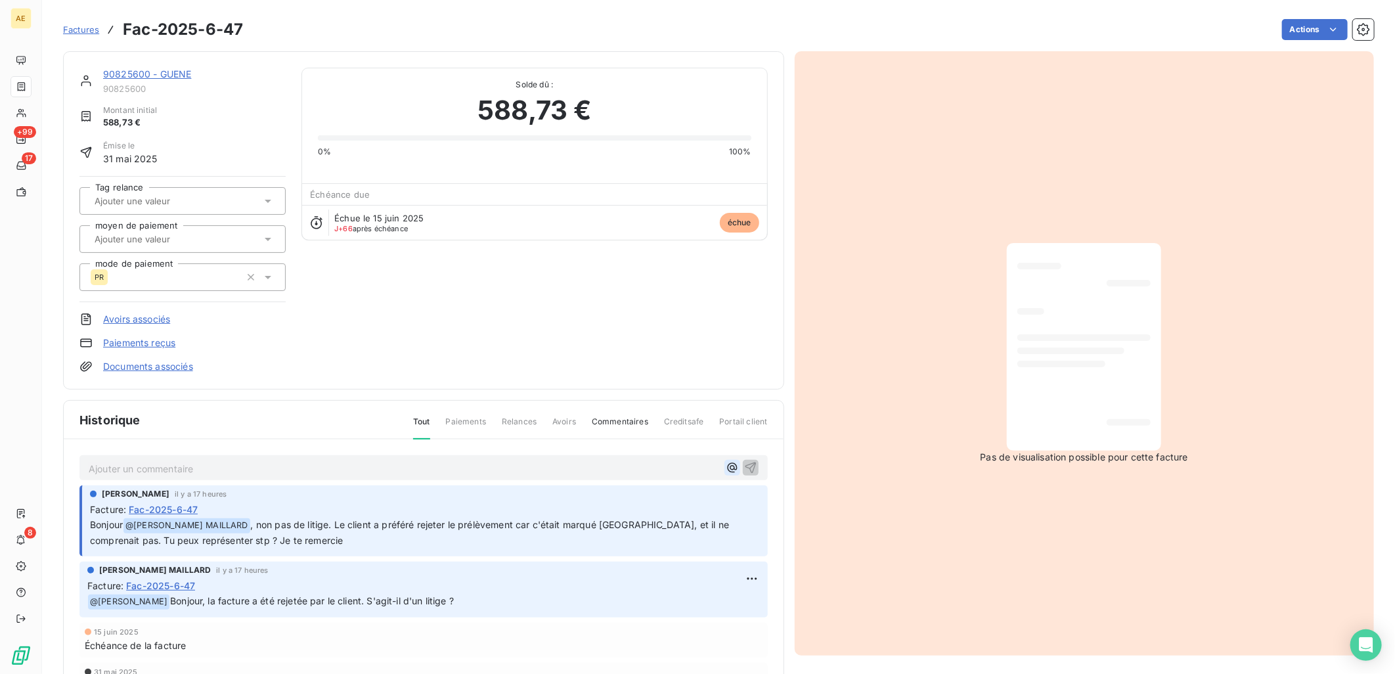
click at [726, 462] on icon "button" at bounding box center [732, 467] width 13 height 13
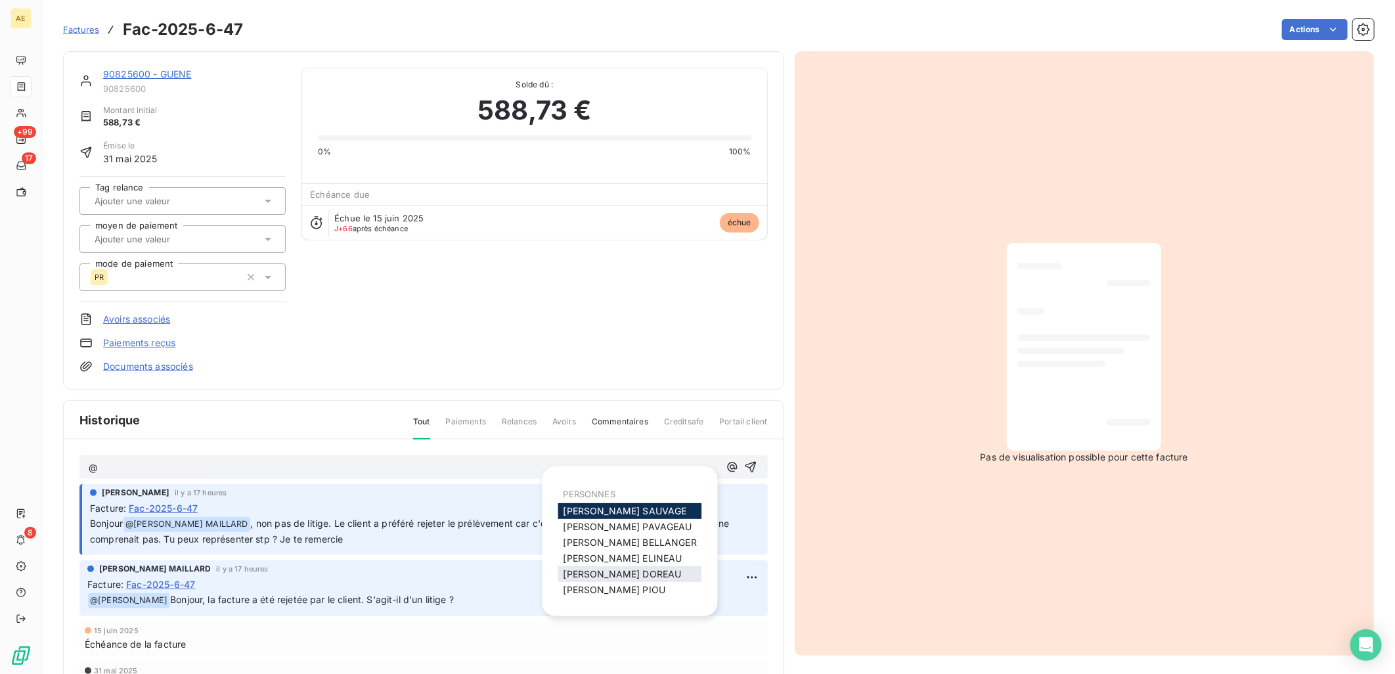
click at [612, 570] on span "[PERSON_NAME]" at bounding box center [622, 573] width 118 height 11
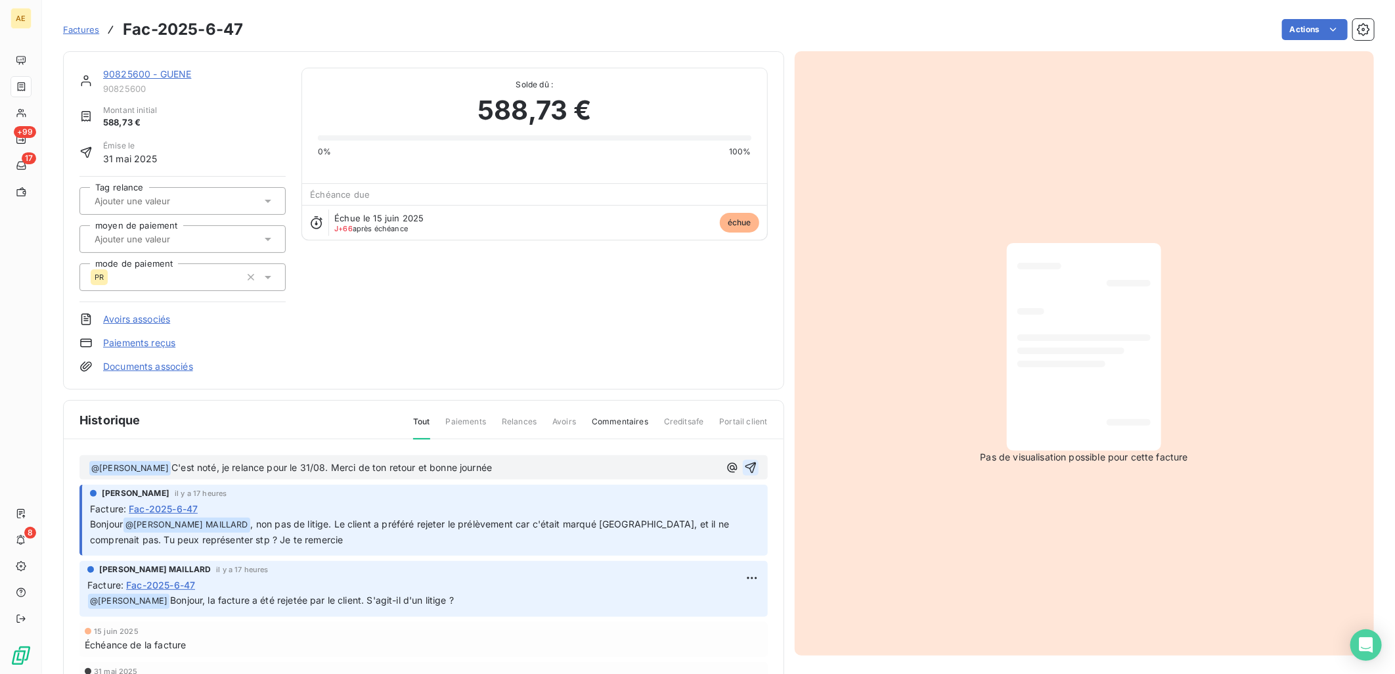
click at [745, 467] on icon "button" at bounding box center [750, 467] width 11 height 11
